Goal: Transaction & Acquisition: Book appointment/travel/reservation

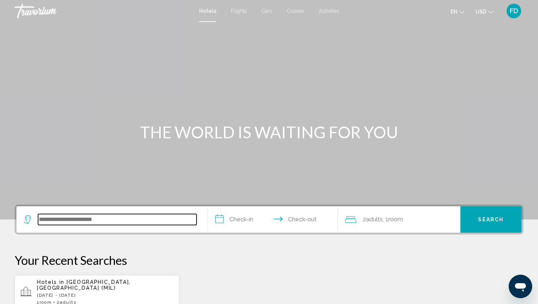
click at [107, 216] on input "Search widget" at bounding box center [117, 219] width 158 height 11
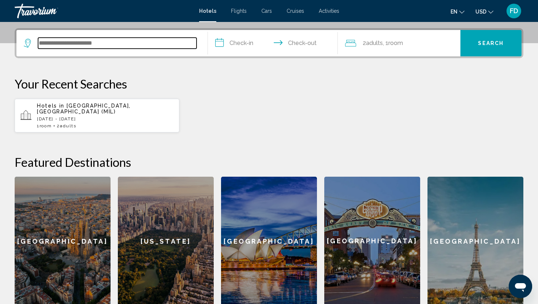
scroll to position [181, 0]
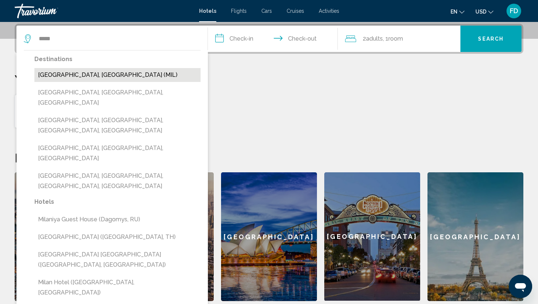
click at [69, 76] on button "[GEOGRAPHIC_DATA], [GEOGRAPHIC_DATA] (MIL)" at bounding box center [117, 75] width 166 height 14
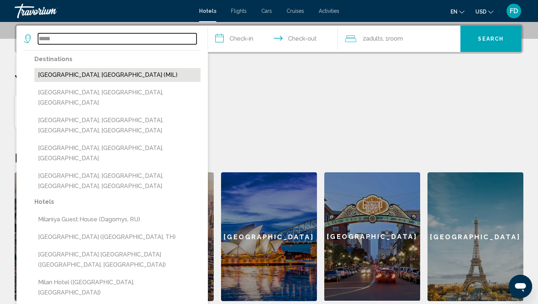
type input "**********"
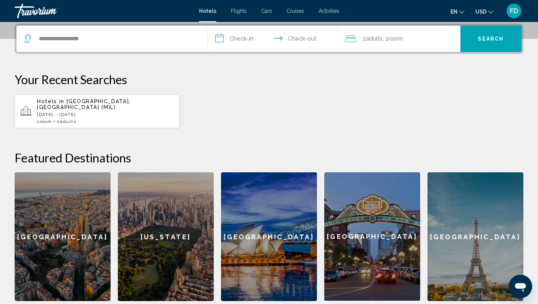
click at [251, 43] on input "**********" at bounding box center [274, 40] width 133 height 29
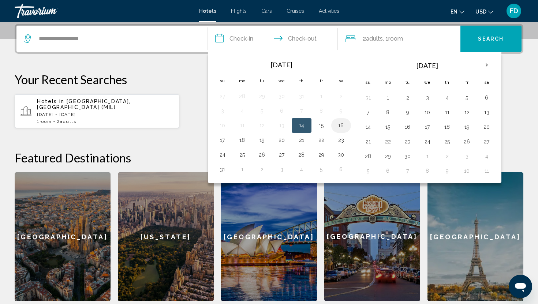
click at [336, 124] on button "16" at bounding box center [341, 125] width 12 height 10
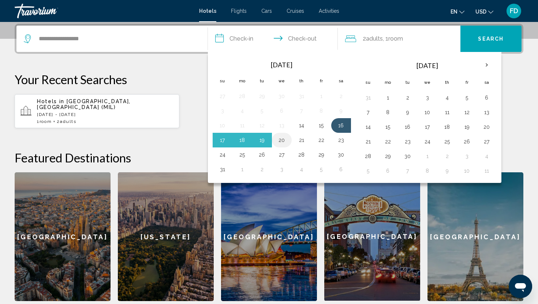
click at [280, 141] on button "20" at bounding box center [282, 140] width 12 height 10
type input "**********"
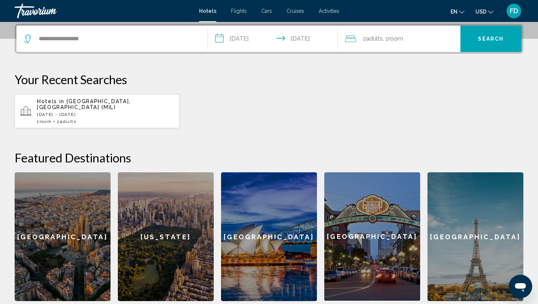
click at [493, 37] on span "Search" at bounding box center [491, 39] width 26 height 6
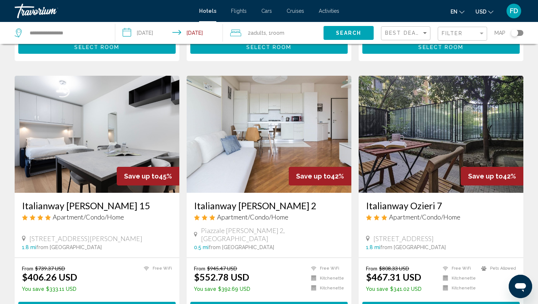
scroll to position [291, 0]
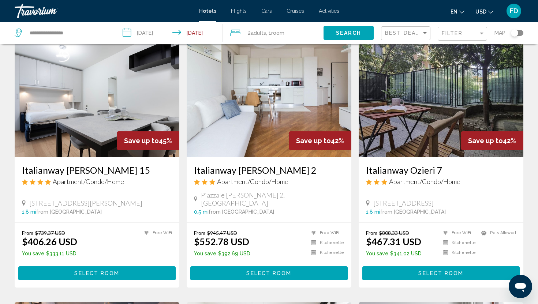
click at [460, 15] on button "en English Español Français Italiano Português русский" at bounding box center [458, 11] width 14 height 11
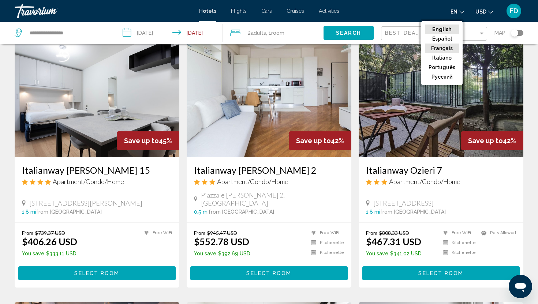
click at [439, 48] on button "Français" at bounding box center [442, 49] width 34 height 10
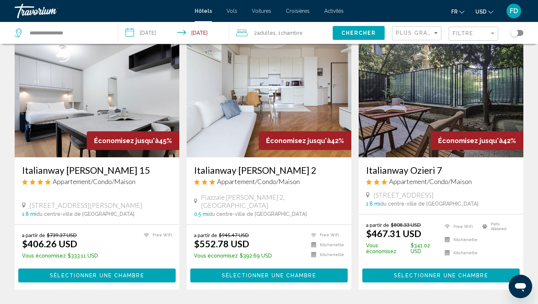
click at [487, 10] on button "USD USD ($) MXN (Mex$) CAD (Can$) GBP (£) EUR (€) AUD (A$) NZD (NZ$) CNY (CN¥)" at bounding box center [484, 11] width 18 height 11
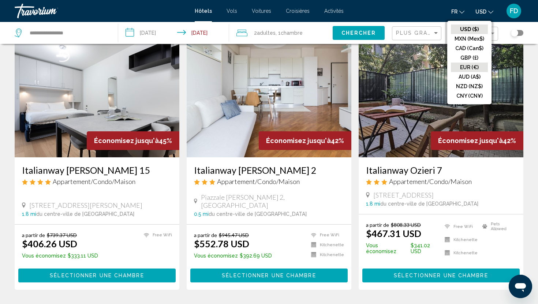
click at [472, 67] on button "EUR (€)" at bounding box center [469, 68] width 37 height 10
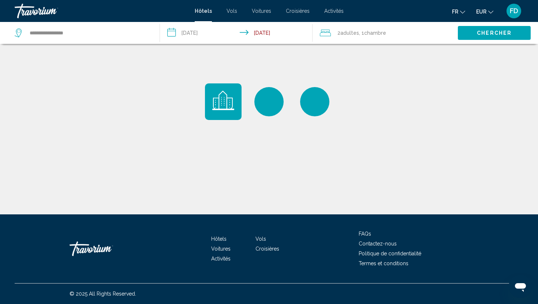
scroll to position [0, 0]
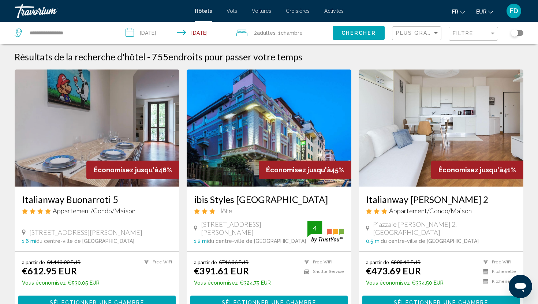
scroll to position [33, 0]
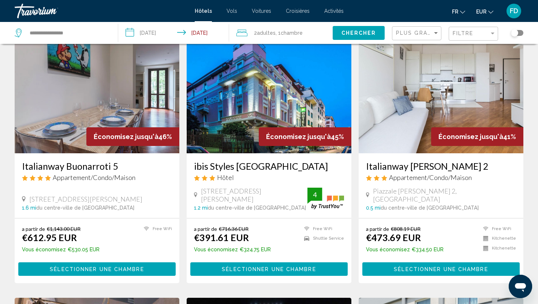
click at [436, 116] on img "Main content" at bounding box center [441, 94] width 165 height 117
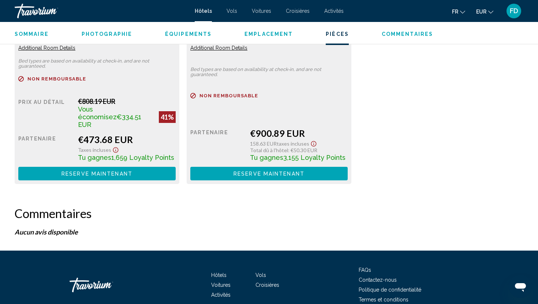
scroll to position [1096, 0]
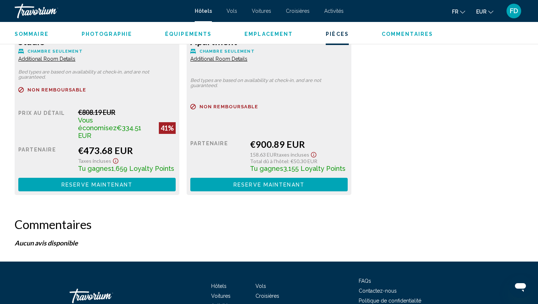
click at [123, 182] on span "Reserve maintenant" at bounding box center [96, 185] width 71 height 6
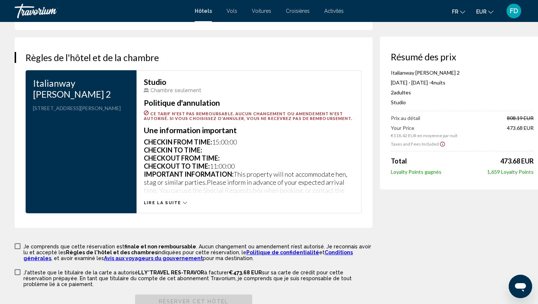
scroll to position [930, 0]
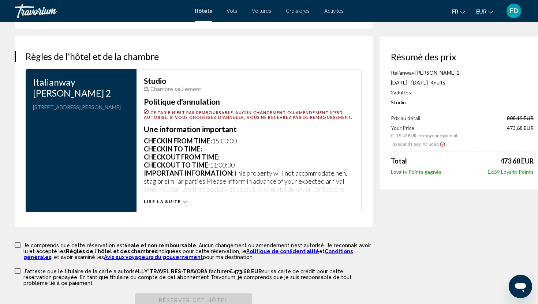
click at [167, 204] on span "Lire la suite" at bounding box center [162, 201] width 37 height 5
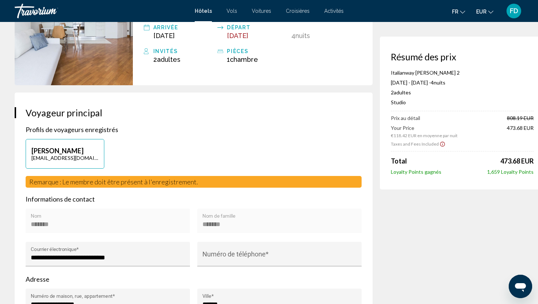
scroll to position [0, 0]
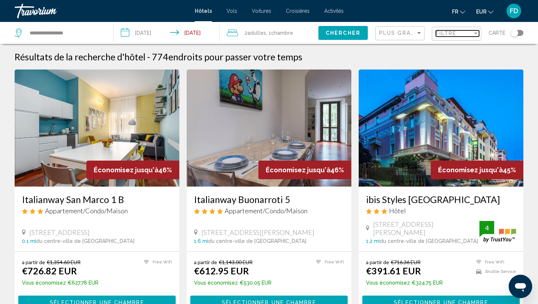
click at [455, 34] on span "Filtre" at bounding box center [446, 33] width 21 height 6
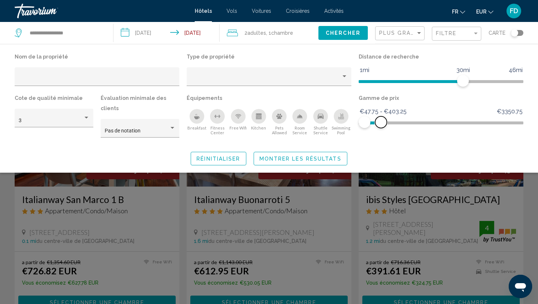
drag, startPoint x: 516, startPoint y: 122, endPoint x: 381, endPoint y: 124, distance: 135.1
click at [381, 124] on span "Hotel Filters" at bounding box center [381, 122] width 12 height 12
click at [328, 156] on span "Montrer les résultats" at bounding box center [300, 159] width 82 height 6
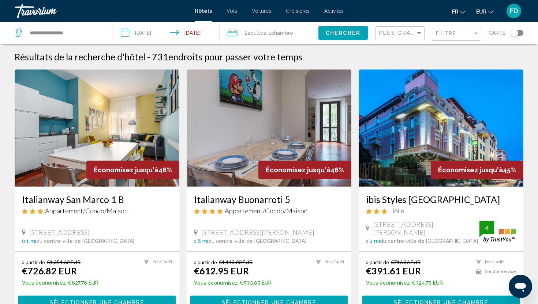
click at [364, 33] on button "Chercher" at bounding box center [342, 33] width 49 height 14
click at [459, 31] on div "Filtre" at bounding box center [454, 33] width 37 height 6
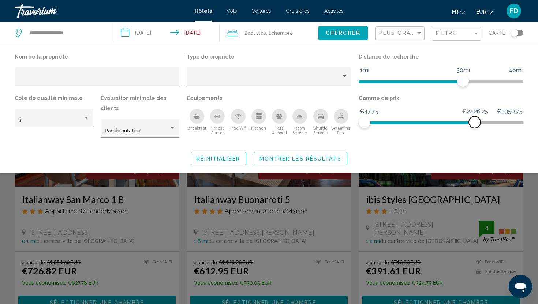
click at [475, 123] on span "Hotel Filters" at bounding box center [420, 123] width 110 height 3
click at [443, 123] on span "Hotel Filters" at bounding box center [404, 123] width 78 height 3
click at [421, 123] on ngx-slider "€47.75 €3350.75 €47.75 €1264.75" at bounding box center [441, 122] width 165 height 1
click at [403, 122] on span "Hotel Filters" at bounding box center [384, 123] width 38 height 3
click at [392, 122] on span "Hotel Filters" at bounding box center [384, 123] width 38 height 3
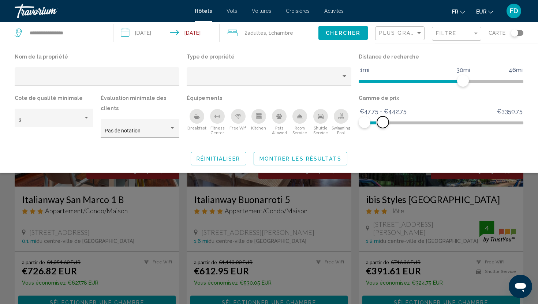
click at [383, 122] on ngx-slider "€47.75 €3350.75 €47.75 €442.75 €47.75 - €442.75" at bounding box center [441, 122] width 165 height 1
click at [380, 122] on span "Hotel Filters" at bounding box center [383, 122] width 12 height 12
click at [381, 122] on span "Hotel Filters" at bounding box center [381, 122] width 12 height 12
click at [392, 140] on div "Nom de la propriété Type de propriété Distance de recherche 1mi 46mi 30mi Cote …" at bounding box center [269, 109] width 538 height 114
drag, startPoint x: 463, startPoint y: 79, endPoint x: 371, endPoint y: 80, distance: 91.1
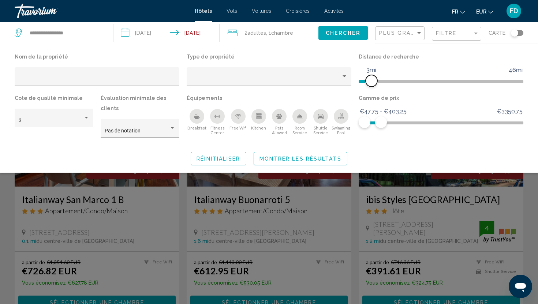
click at [371, 80] on span "Hotel Filters" at bounding box center [372, 81] width 12 height 12
click at [369, 80] on span "Hotel Filters" at bounding box center [368, 81] width 12 height 12
click at [371, 152] on div "Réinitialiser Montrer les résultats" at bounding box center [269, 159] width 509 height 14
click at [256, 118] on icon "Kitchen" at bounding box center [259, 116] width 6 height 6
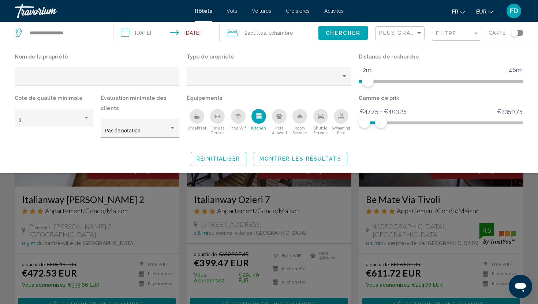
click at [237, 117] on icon "Free Wifi" at bounding box center [238, 117] width 3 height 1
click at [257, 117] on icon "Kitchen" at bounding box center [259, 117] width 4 height 2
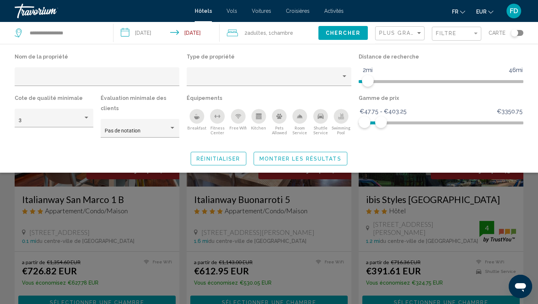
click at [257, 117] on icon "Kitchen" at bounding box center [259, 117] width 4 height 2
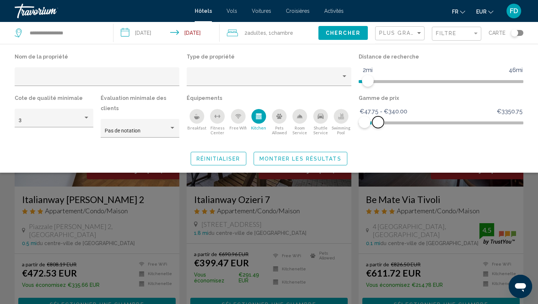
drag, startPoint x: 383, startPoint y: 124, endPoint x: 378, endPoint y: 124, distance: 5.1
click at [378, 124] on span "Hotel Filters" at bounding box center [378, 122] width 12 height 12
drag, startPoint x: 378, startPoint y: 124, endPoint x: 365, endPoint y: 124, distance: 13.5
click at [365, 124] on span "Hotel Filters" at bounding box center [365, 122] width 12 height 12
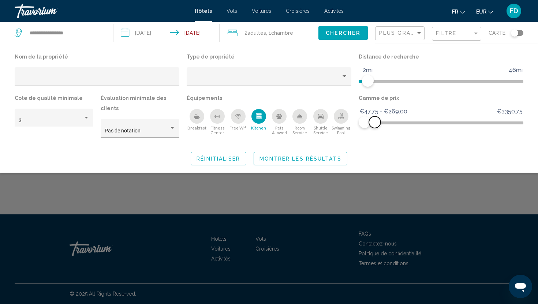
drag, startPoint x: 365, startPoint y: 124, endPoint x: 375, endPoint y: 124, distance: 10.2
click at [375, 124] on span "Hotel Filters" at bounding box center [375, 122] width 12 height 12
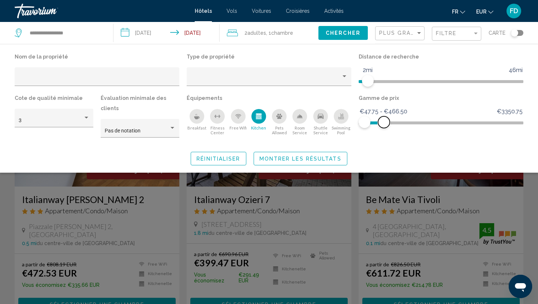
drag, startPoint x: 375, startPoint y: 124, endPoint x: 466, endPoint y: 123, distance: 90.8
click at [390, 123] on span "Hotel Filters" at bounding box center [384, 122] width 12 height 12
drag, startPoint x: 466, startPoint y: 123, endPoint x: 538, endPoint y: 120, distance: 72.1
click at [538, 122] on div "Nom de la propriété Type de propriété Distance de recherche 1mi 46mi 2mi Cote d…" at bounding box center [269, 109] width 538 height 114
drag, startPoint x: 516, startPoint y: 120, endPoint x: 414, endPoint y: 120, distance: 101.7
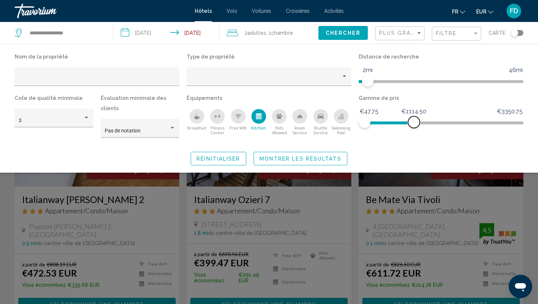
click at [414, 120] on span "Hotel Filters" at bounding box center [414, 122] width 12 height 12
drag, startPoint x: 414, startPoint y: 120, endPoint x: 393, endPoint y: 120, distance: 20.5
click at [393, 120] on span "Hotel Filters" at bounding box center [394, 122] width 12 height 12
drag, startPoint x: 393, startPoint y: 120, endPoint x: 378, endPoint y: 120, distance: 15.4
click at [378, 120] on span "Hotel Filters" at bounding box center [384, 122] width 12 height 12
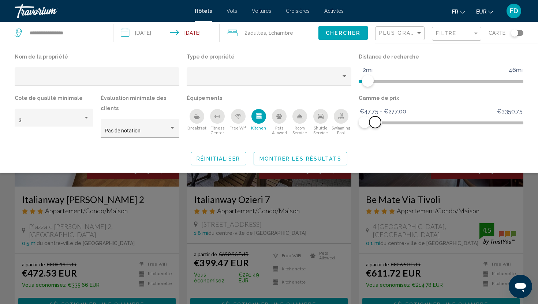
click at [375, 120] on span "Hotel Filters" at bounding box center [375, 122] width 12 height 12
drag, startPoint x: 362, startPoint y: 123, endPoint x: 379, endPoint y: 123, distance: 17.2
click at [379, 123] on ngx-slider "€47.75 €3350.75 €269.00 €284.75 €269.00 - €284.75" at bounding box center [441, 122] width 165 height 1
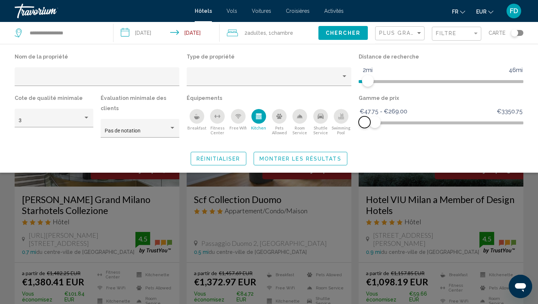
drag, startPoint x: 379, startPoint y: 123, endPoint x: 339, endPoint y: 124, distance: 39.5
click at [339, 124] on div "Nom de la propriété Type de propriété Distance de recherche 1mi 46mi 2mi Cote d…" at bounding box center [269, 98] width 516 height 93
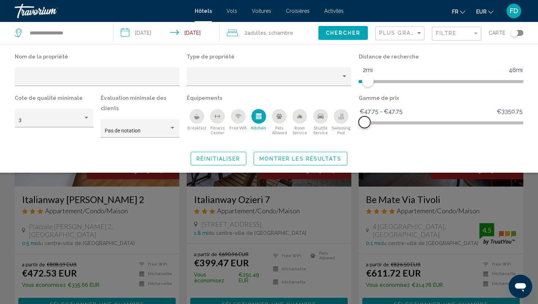
drag, startPoint x: 376, startPoint y: 123, endPoint x: 362, endPoint y: 123, distance: 14.3
click at [362, 123] on span "Hotel Filters" at bounding box center [365, 122] width 12 height 12
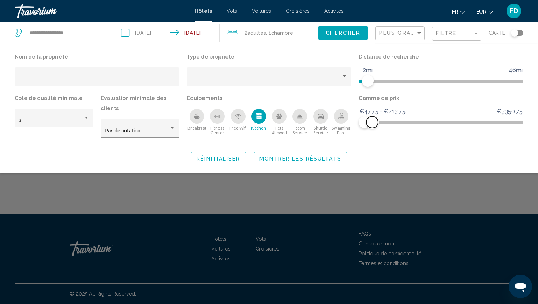
drag, startPoint x: 366, startPoint y: 123, endPoint x: 372, endPoint y: 123, distance: 6.6
click at [372, 123] on span "Hotel Filters" at bounding box center [372, 122] width 12 height 12
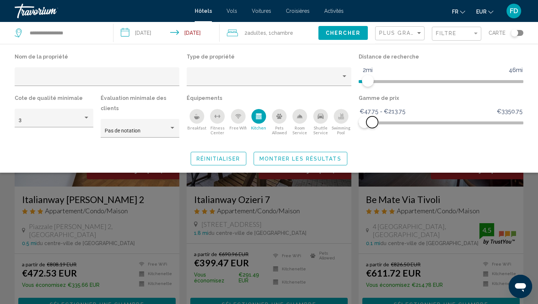
click at [372, 123] on span "Hotel Filters" at bounding box center [372, 122] width 12 height 12
click at [289, 156] on span "Montrer les résultats" at bounding box center [300, 159] width 82 height 6
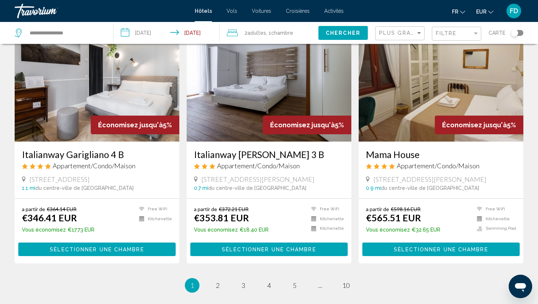
scroll to position [872, 0]
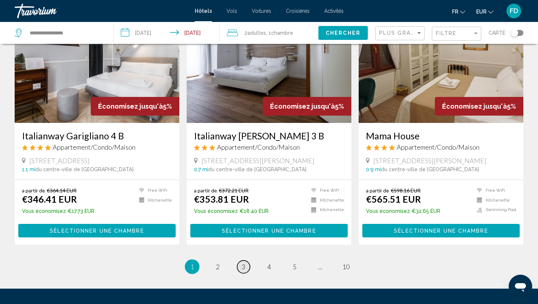
click at [246, 264] on link "page 3" at bounding box center [243, 267] width 13 height 13
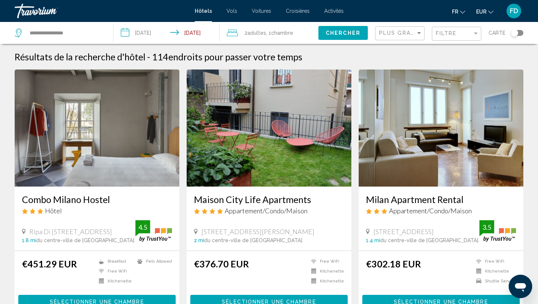
click at [453, 37] on div "Filtre" at bounding box center [457, 34] width 43 height 14
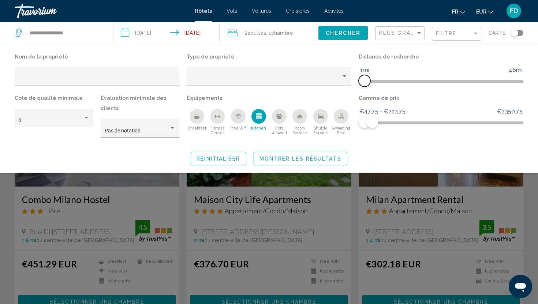
drag, startPoint x: 370, startPoint y: 82, endPoint x: 360, endPoint y: 82, distance: 9.9
click at [360, 82] on span "Hotel Filters" at bounding box center [365, 81] width 12 height 12
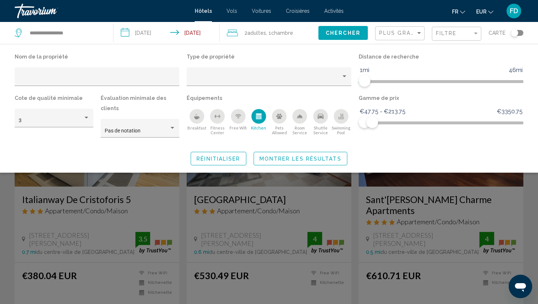
click at [319, 156] on span "Montrer les résultats" at bounding box center [300, 159] width 82 height 6
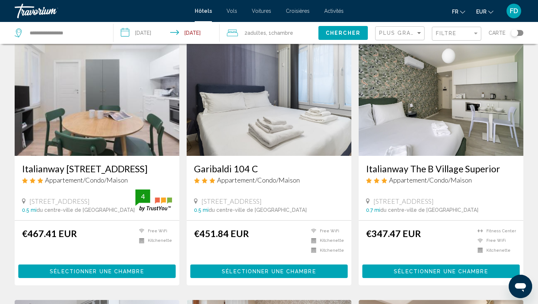
scroll to position [302, 0]
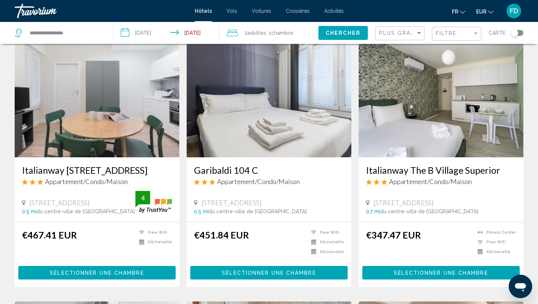
click at [414, 126] on img "Main content" at bounding box center [441, 98] width 165 height 117
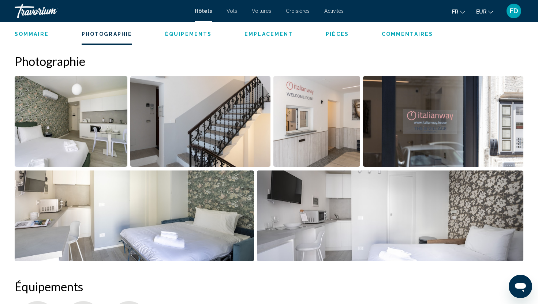
scroll to position [302, 0]
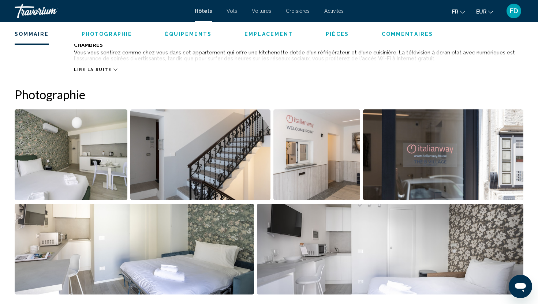
click at [89, 123] on img "Open full-screen image slider" at bounding box center [71, 154] width 113 height 91
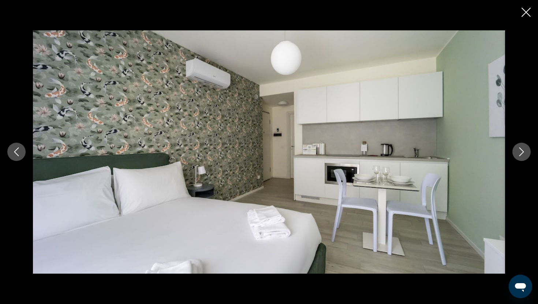
click at [523, 150] on icon "Next image" at bounding box center [521, 151] width 9 height 9
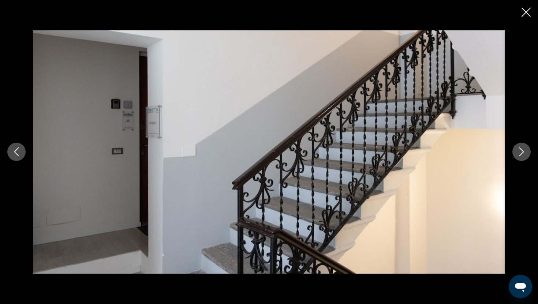
click at [523, 156] on icon "Next image" at bounding box center [521, 151] width 9 height 9
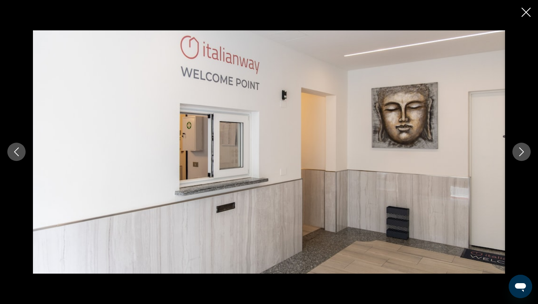
click at [523, 156] on icon "Next image" at bounding box center [521, 151] width 9 height 9
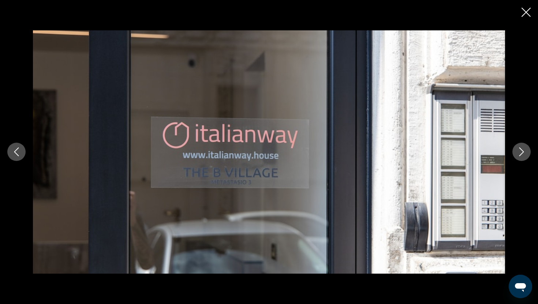
click at [523, 156] on icon "Next image" at bounding box center [521, 151] width 9 height 9
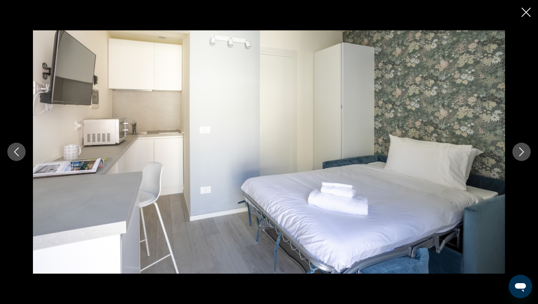
click at [523, 156] on icon "Next image" at bounding box center [521, 151] width 9 height 9
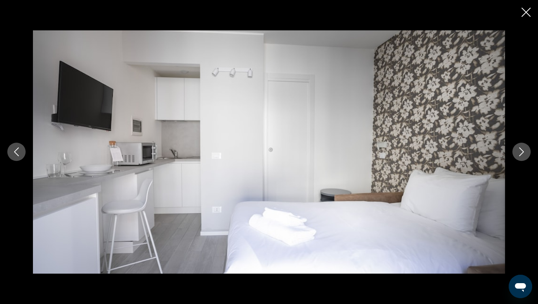
click at [531, 15] on div "Main content" at bounding box center [269, 152] width 538 height 304
click at [528, 11] on icon "Close slideshow" at bounding box center [526, 12] width 9 height 9
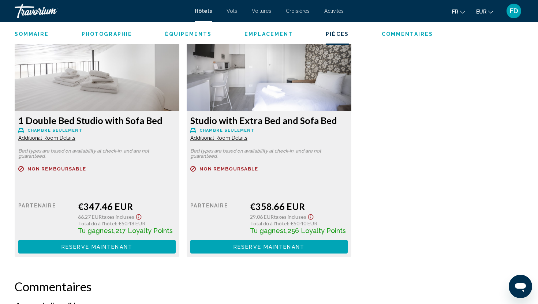
scroll to position [1005, 0]
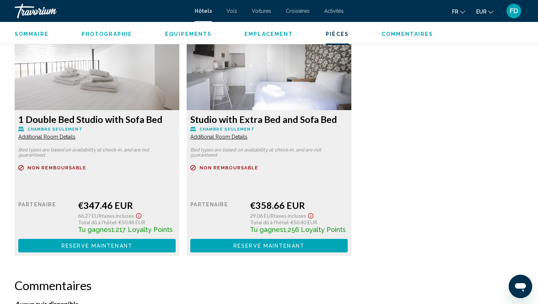
click at [179, 86] on img "Main content" at bounding box center [97, 64] width 165 height 91
click at [75, 138] on span "Additional Room Details" at bounding box center [46, 137] width 57 height 6
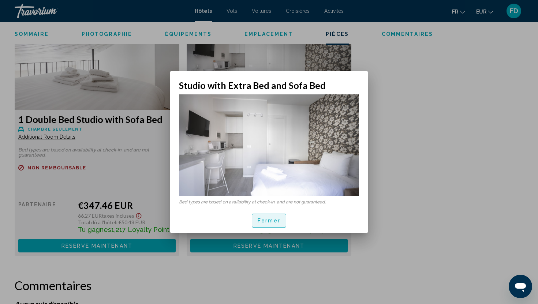
click at [269, 220] on span "Fermer" at bounding box center [269, 221] width 23 height 6
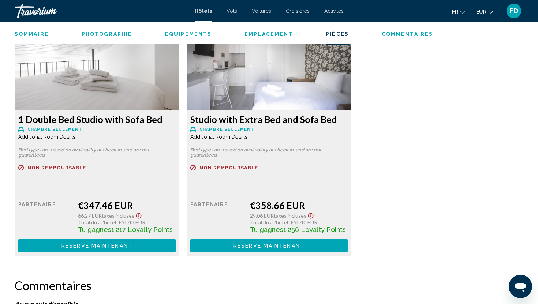
click at [65, 137] on span "Additional Room Details" at bounding box center [46, 137] width 57 height 6
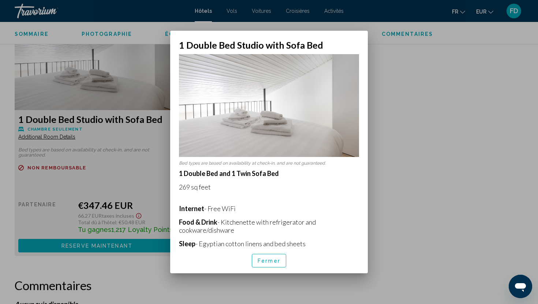
click at [267, 266] on button "Fermer" at bounding box center [269, 261] width 34 height 14
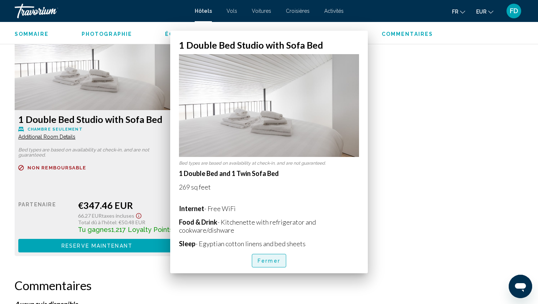
scroll to position [1005, 0]
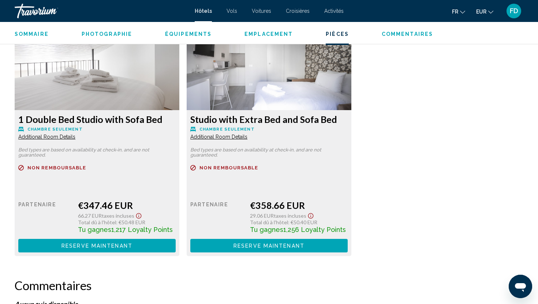
click at [176, 249] on button "Reserve maintenant Plus disponible" at bounding box center [96, 246] width 157 height 14
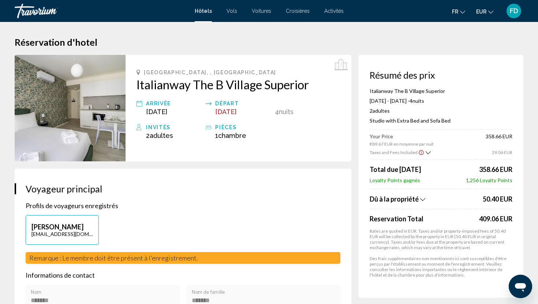
click at [68, 114] on img "Main content" at bounding box center [70, 108] width 111 height 106
click at [421, 200] on icon "Show Taxes and Fees breakdown" at bounding box center [422, 200] width 5 height 6
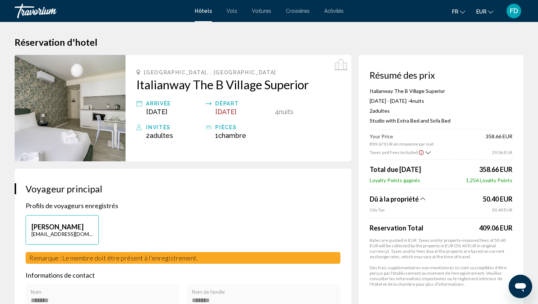
click at [421, 200] on icon "Show Taxes and Fees breakdown" at bounding box center [422, 199] width 5 height 6
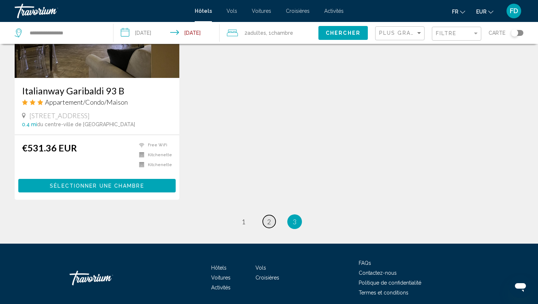
click at [271, 215] on link "page 2" at bounding box center [269, 221] width 13 height 13
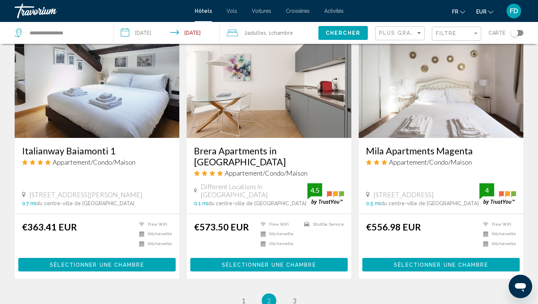
scroll to position [855, 0]
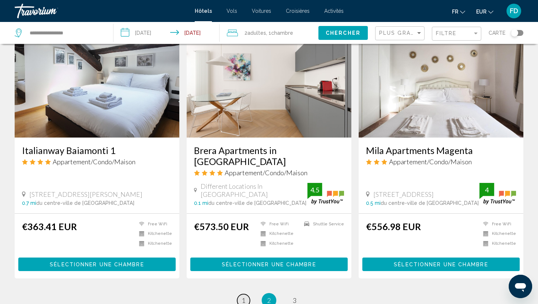
click at [240, 294] on link "page 1" at bounding box center [243, 300] width 13 height 13
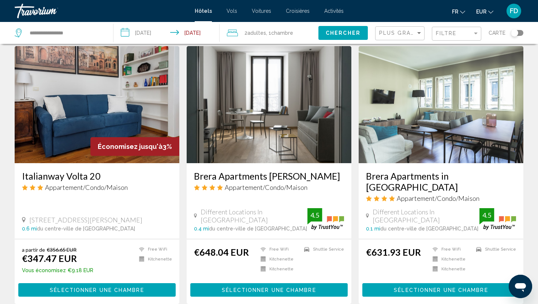
scroll to position [821, 0]
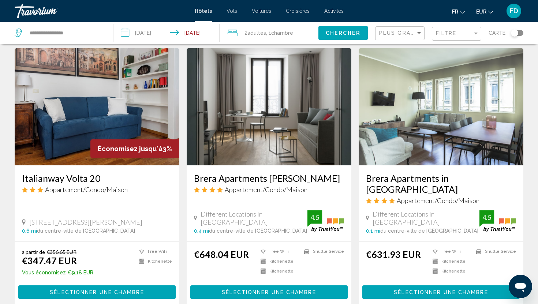
click at [114, 107] on img "Main content" at bounding box center [97, 106] width 165 height 117
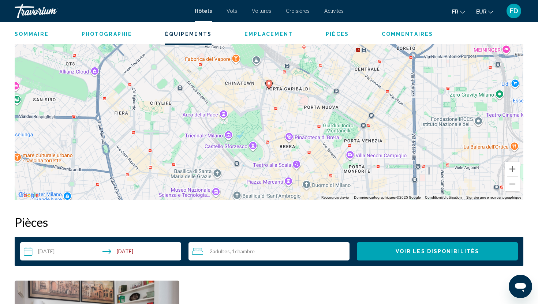
scroll to position [625, 0]
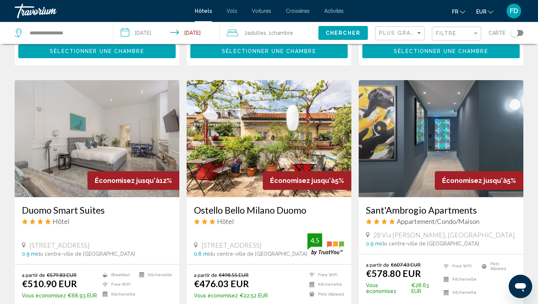
scroll to position [261, 0]
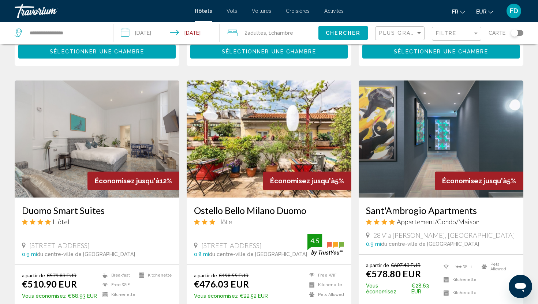
click at [242, 223] on div "Hôtel" at bounding box center [269, 222] width 150 height 8
